Goal: Task Accomplishment & Management: Use online tool/utility

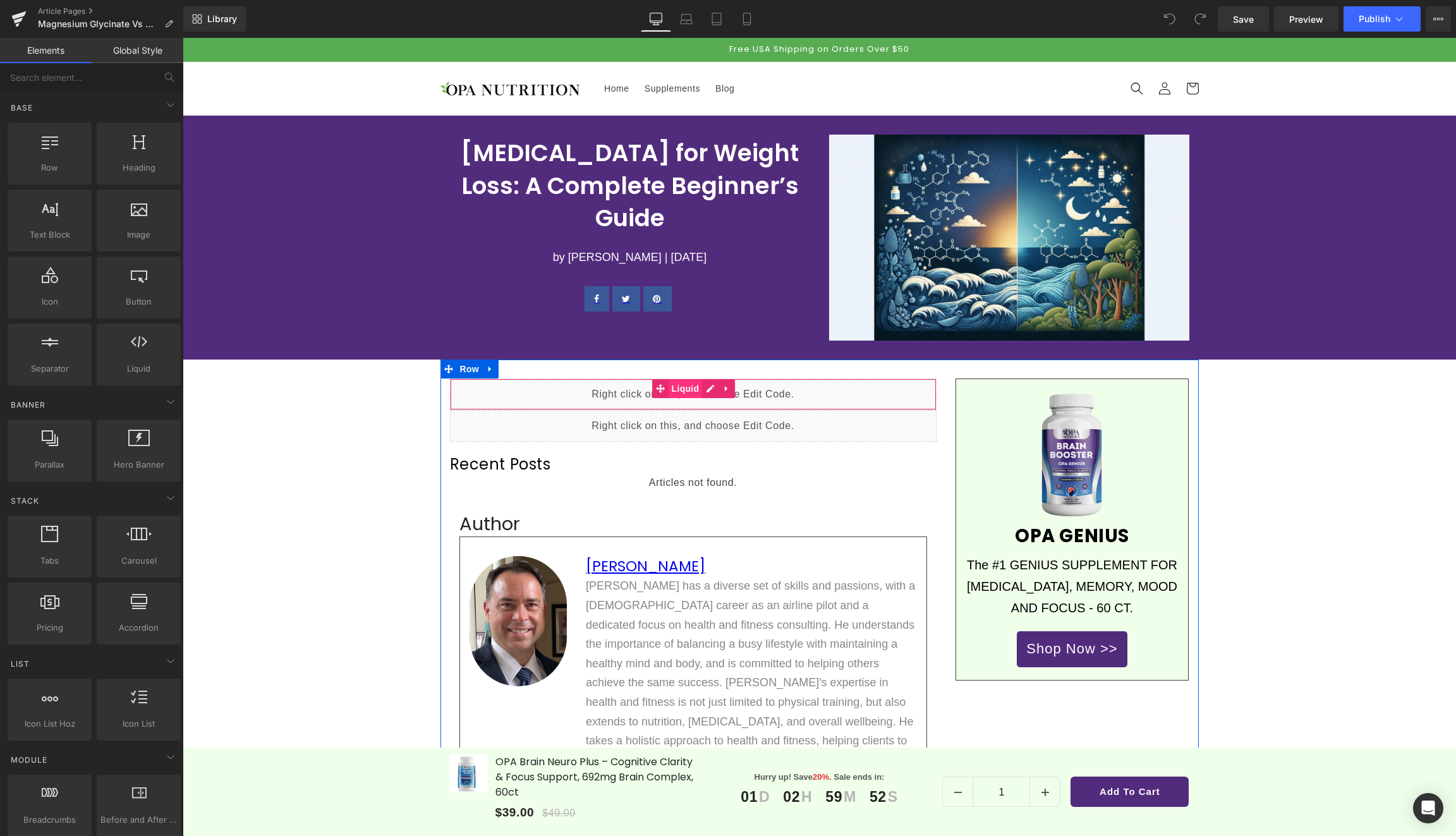
click at [680, 388] on span "Liquid" at bounding box center [685, 388] width 34 height 19
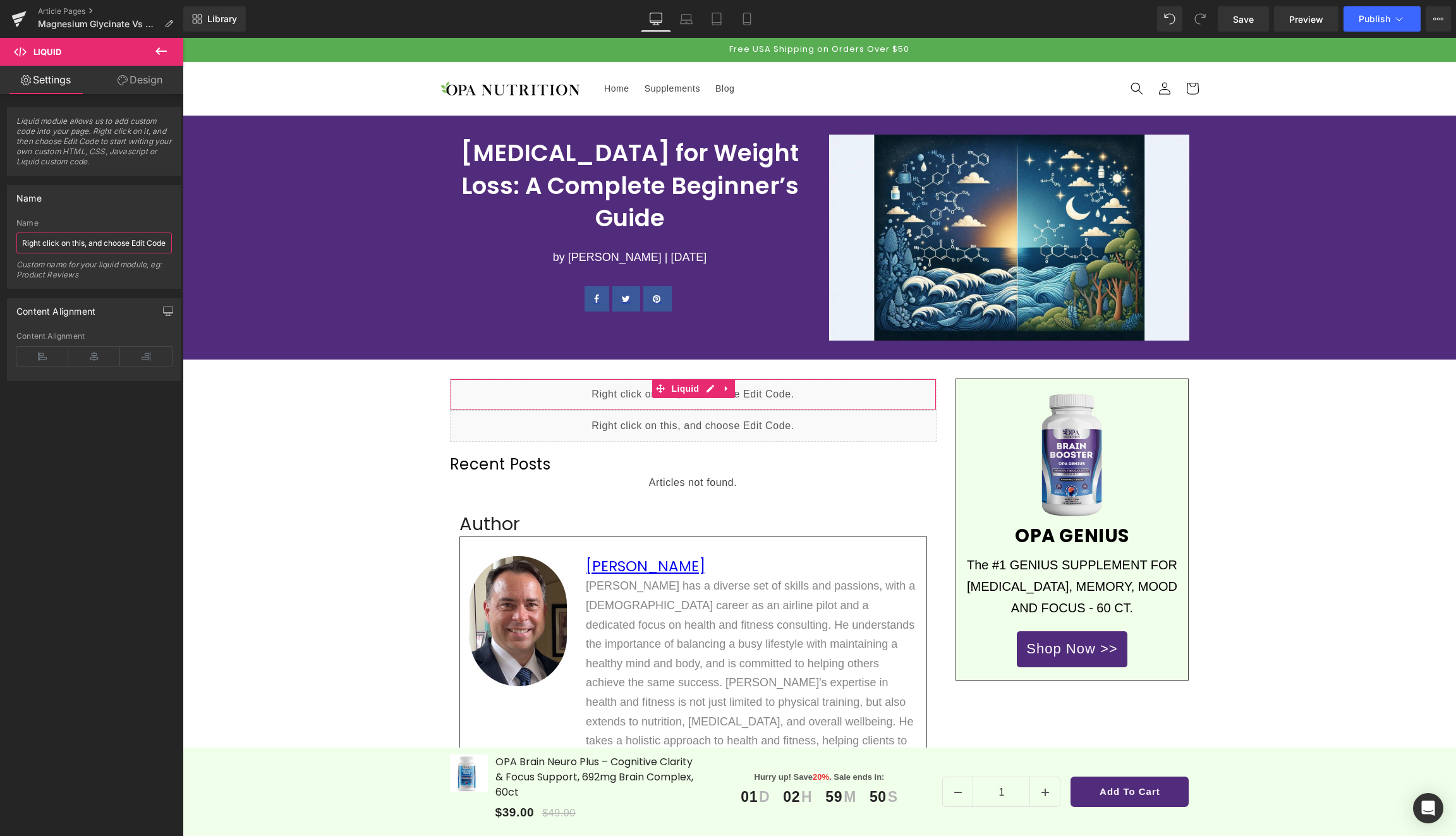
click at [100, 245] on input "Right click on this, and choose Edit Code." at bounding box center [94, 243] width 155 height 21
click at [711, 388] on div "Liquid" at bounding box center [693, 394] width 487 height 31
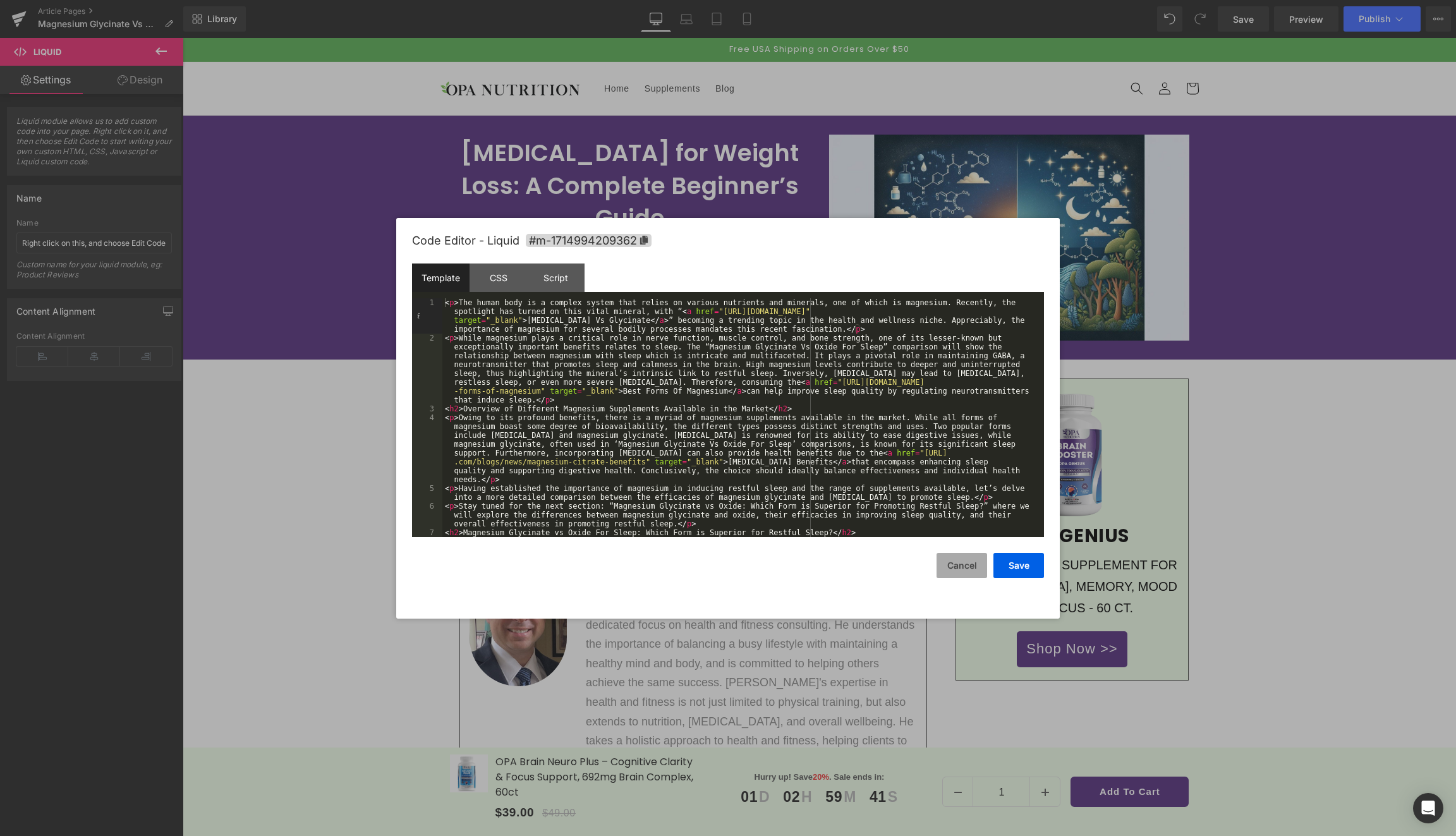
click at [487, 433] on button "Cancel" at bounding box center [480, 426] width 13 height 15
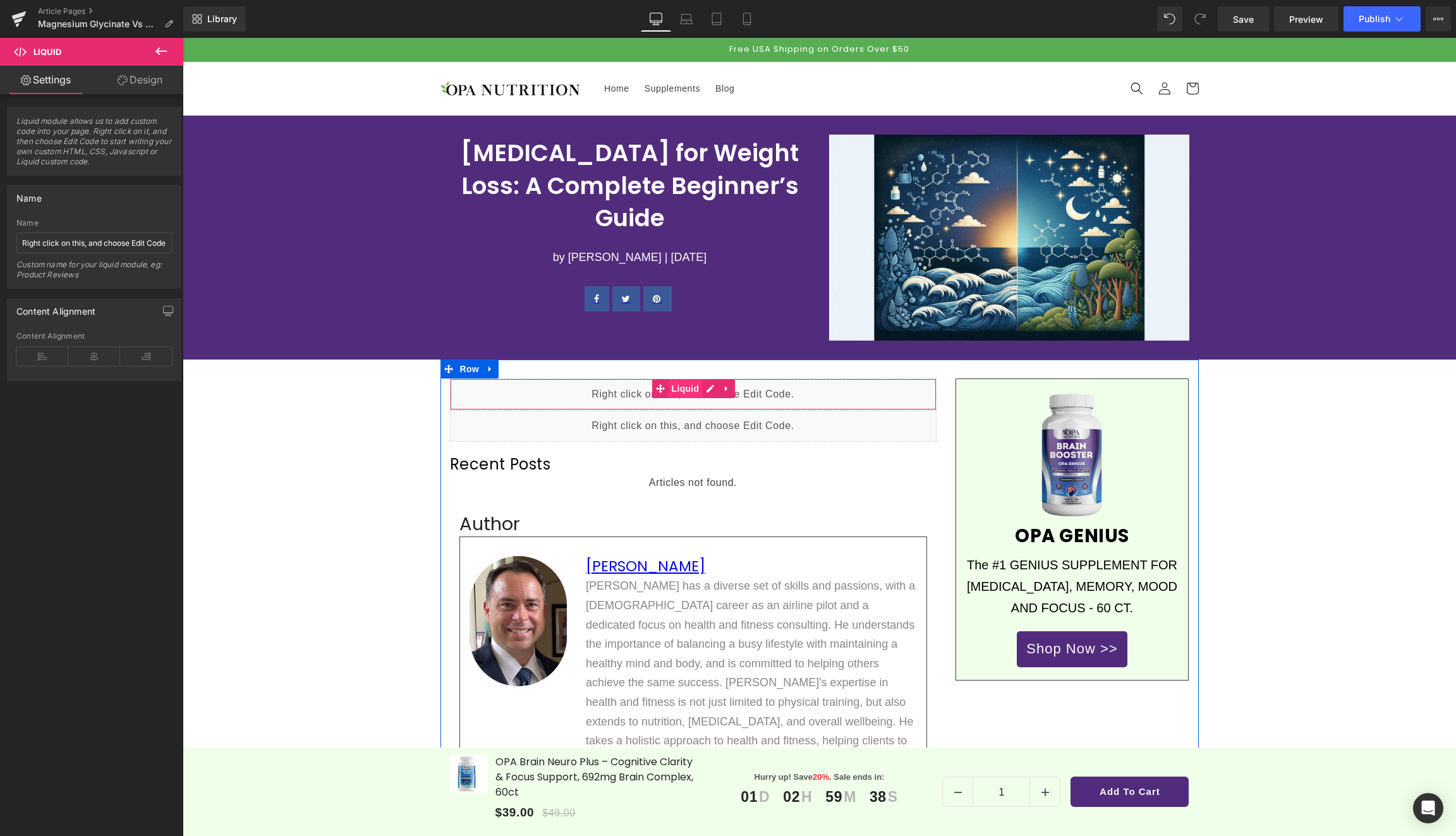
click at [687, 388] on span "Liquid" at bounding box center [685, 388] width 34 height 19
click at [679, 388] on span "Liquid" at bounding box center [685, 388] width 34 height 19
click at [710, 391] on div "Liquid" at bounding box center [693, 394] width 487 height 31
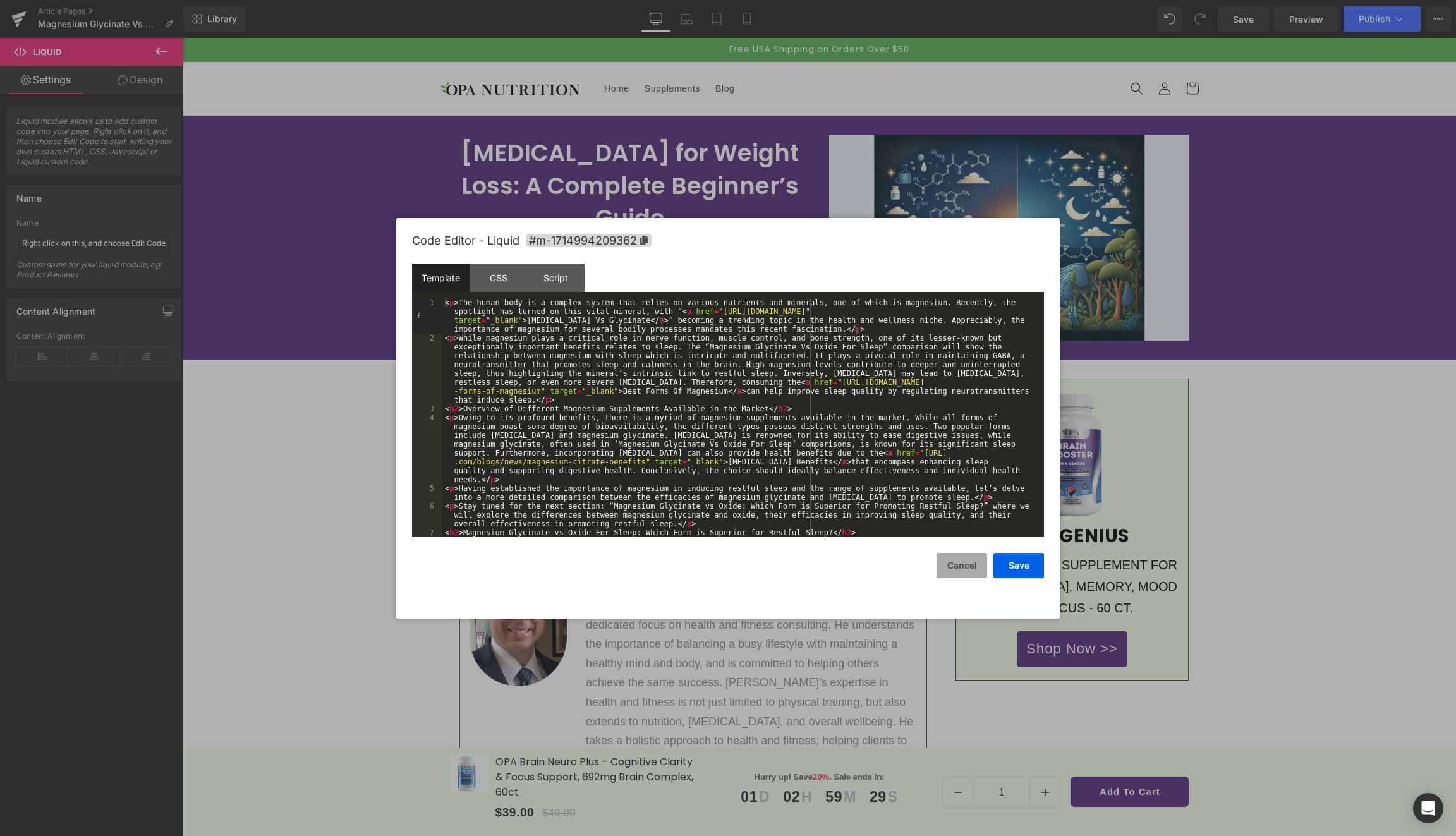
click at [0, 0] on button "Cancel" at bounding box center [0, 0] width 0 height 0
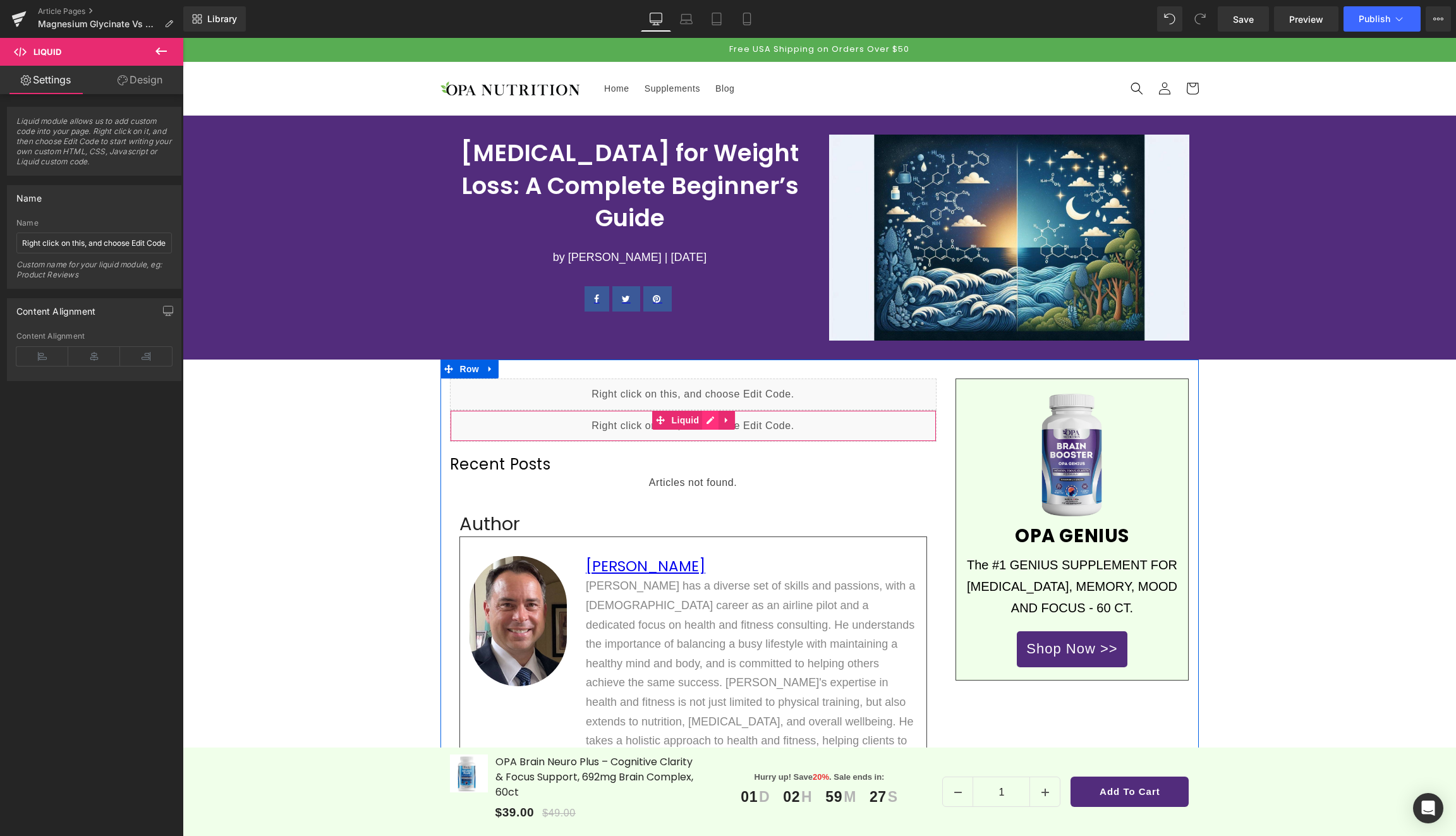
click at [713, 418] on div "Liquid" at bounding box center [693, 426] width 487 height 31
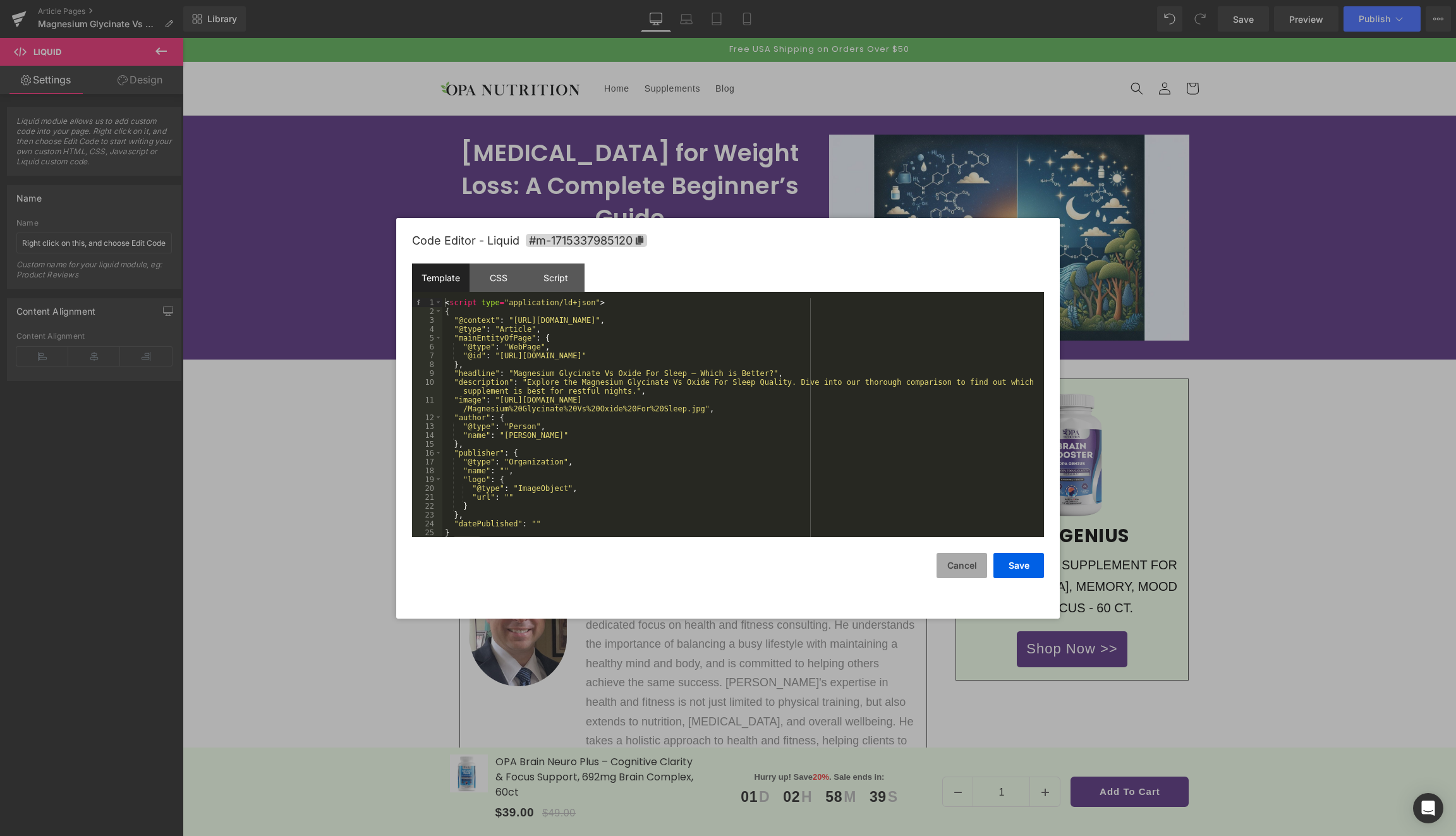
click at [958, 571] on button "Cancel" at bounding box center [961, 565] width 51 height 26
